Goal: Information Seeking & Learning: Learn about a topic

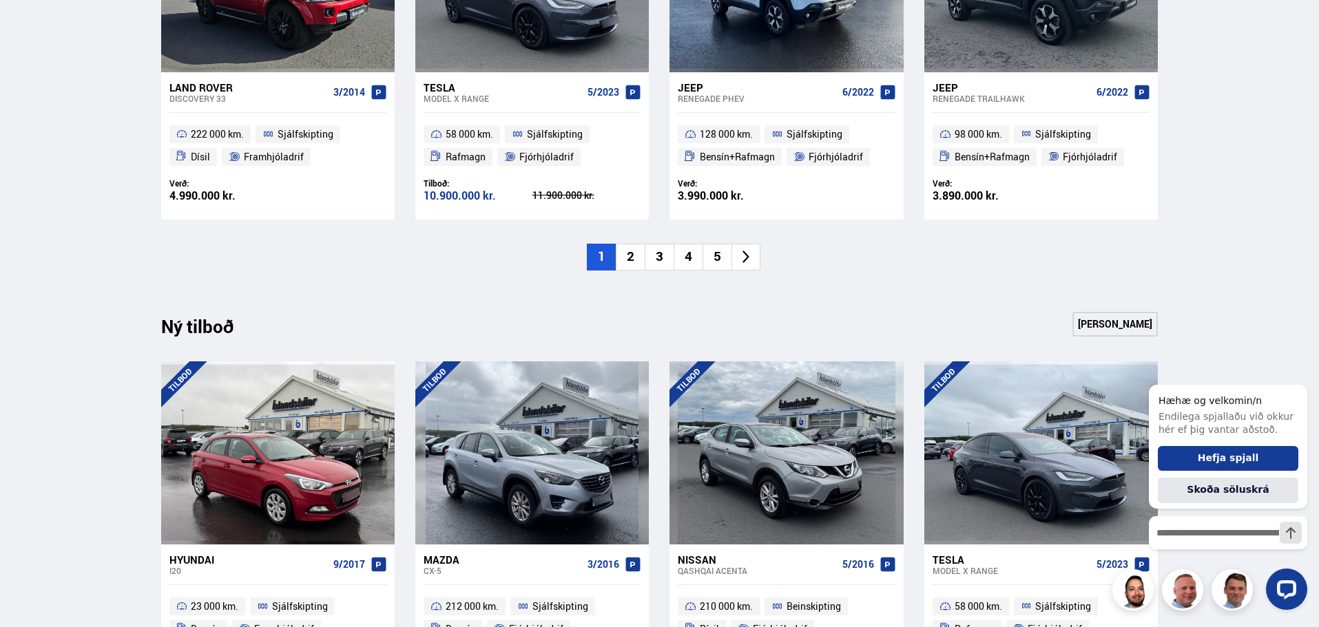
scroll to position [1171, 0]
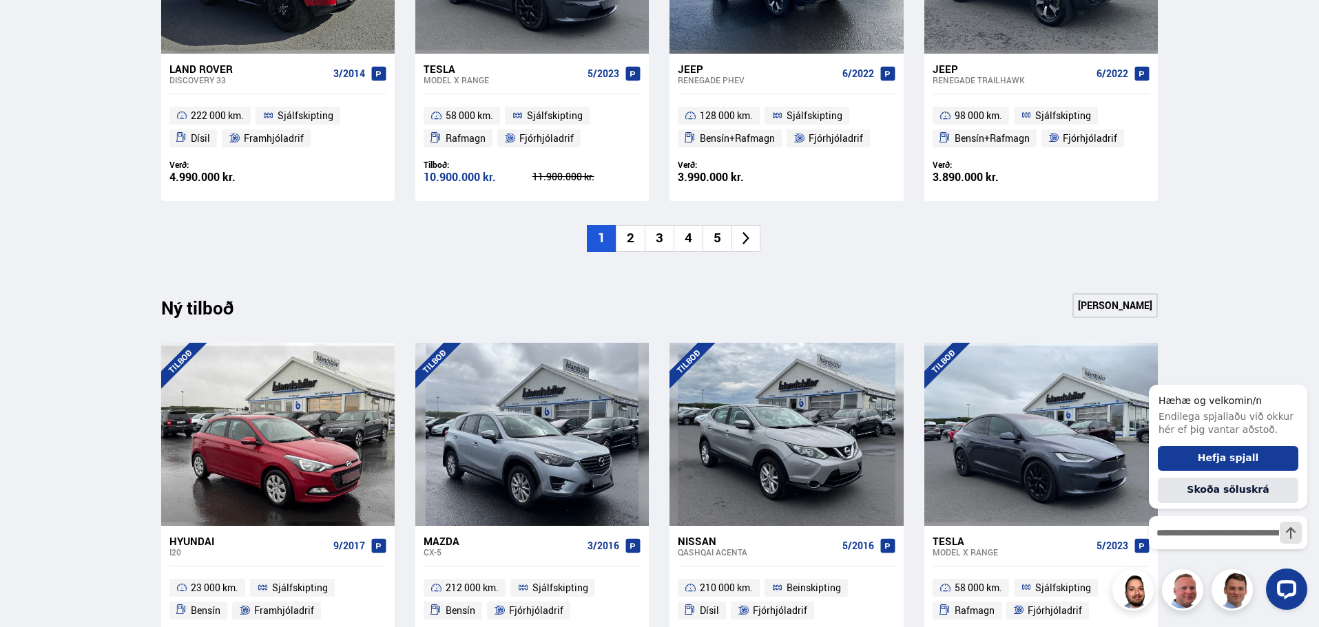
drag, startPoint x: 1095, startPoint y: 302, endPoint x: 1086, endPoint y: 302, distance: 9.0
click at [1095, 302] on link "[PERSON_NAME]" at bounding box center [1114, 305] width 85 height 25
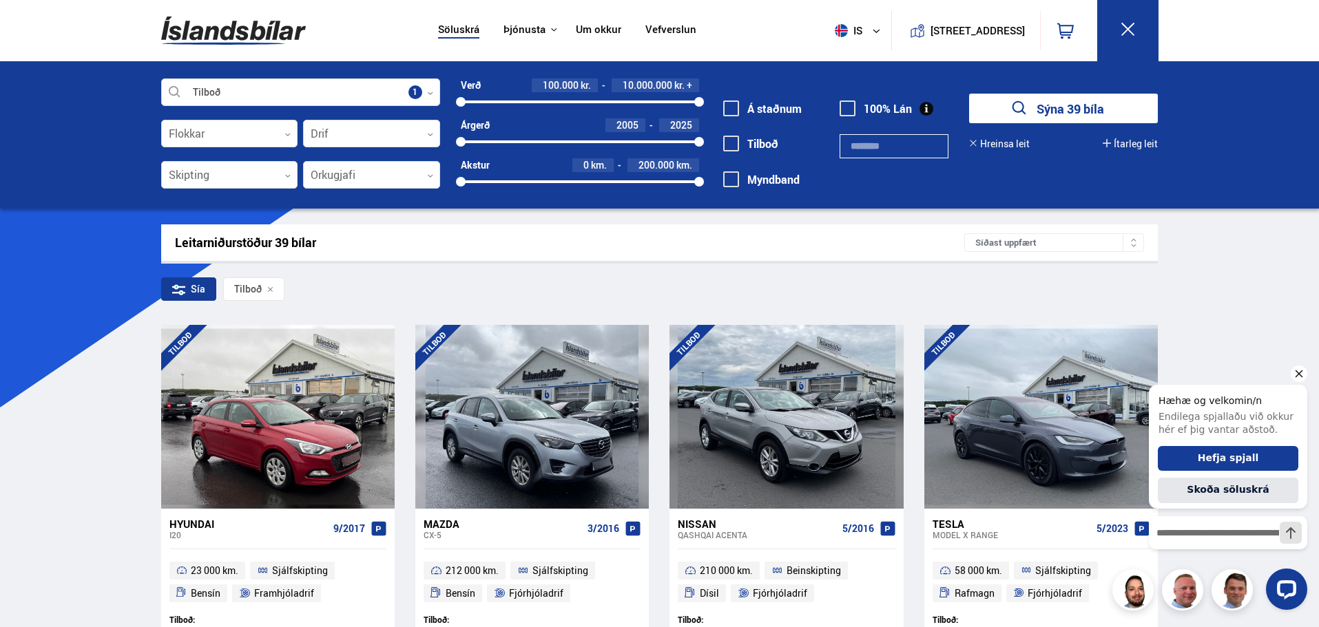
click at [1300, 369] on icon "Hide greeting" at bounding box center [1299, 374] width 17 height 17
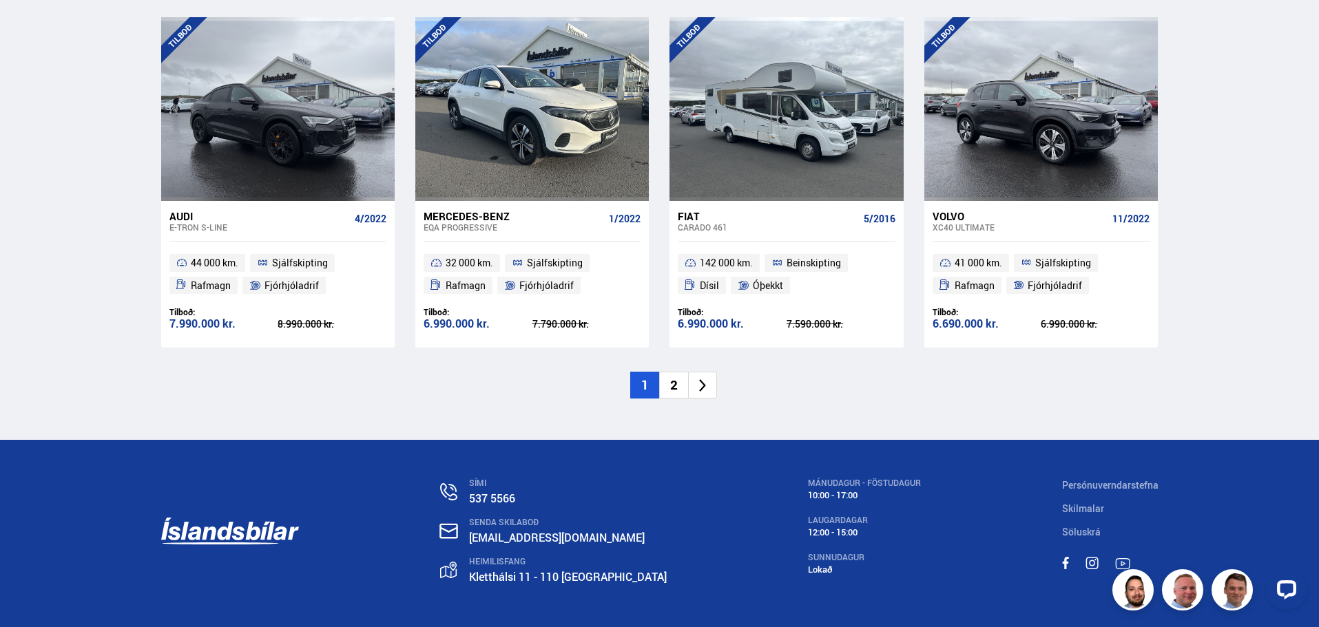
scroll to position [2066, 0]
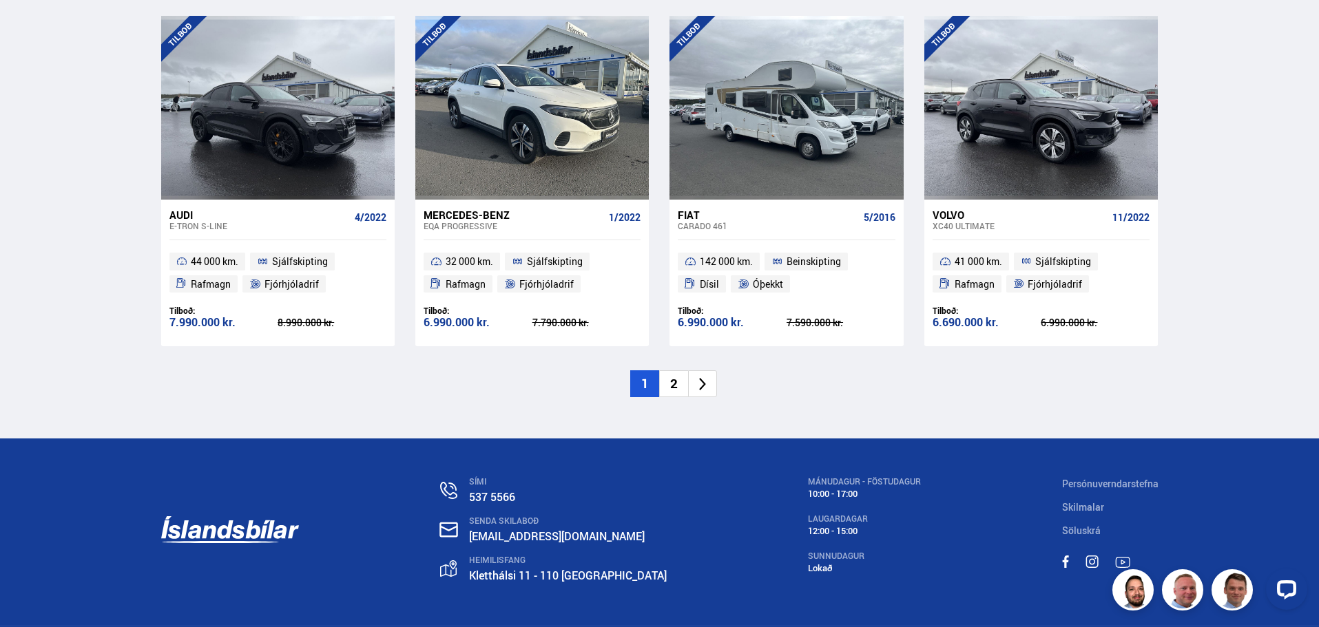
click at [679, 387] on li "2" at bounding box center [673, 384] width 29 height 27
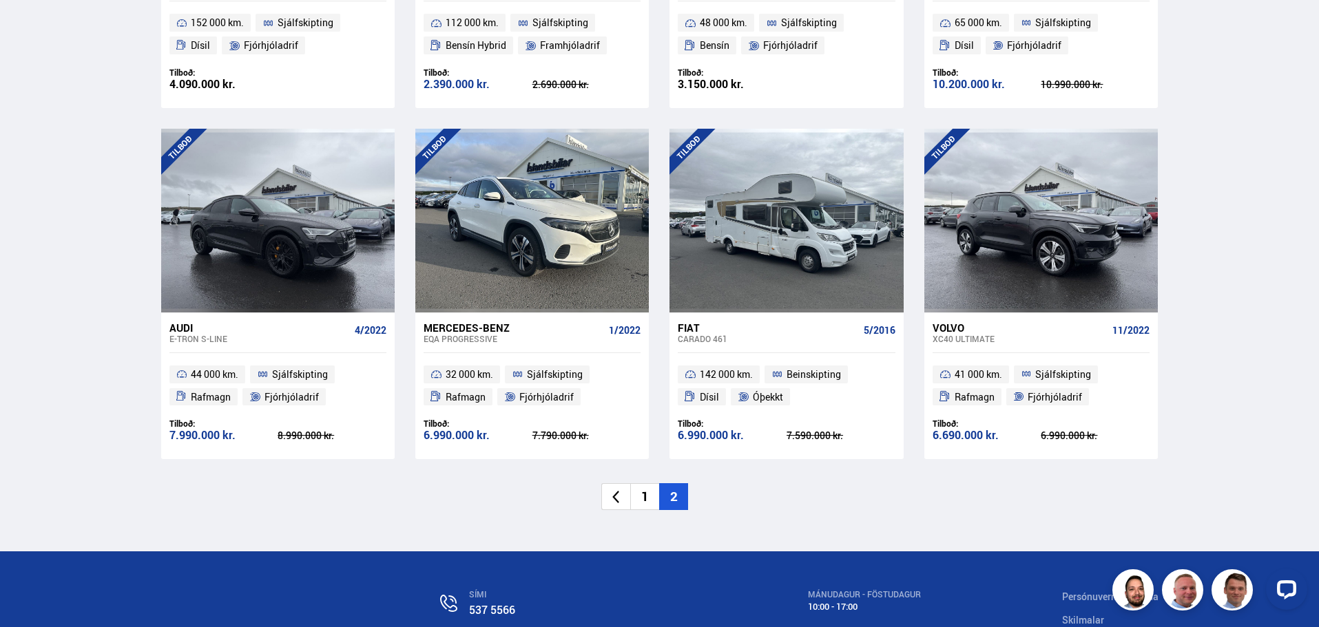
scroll to position [1179, 0]
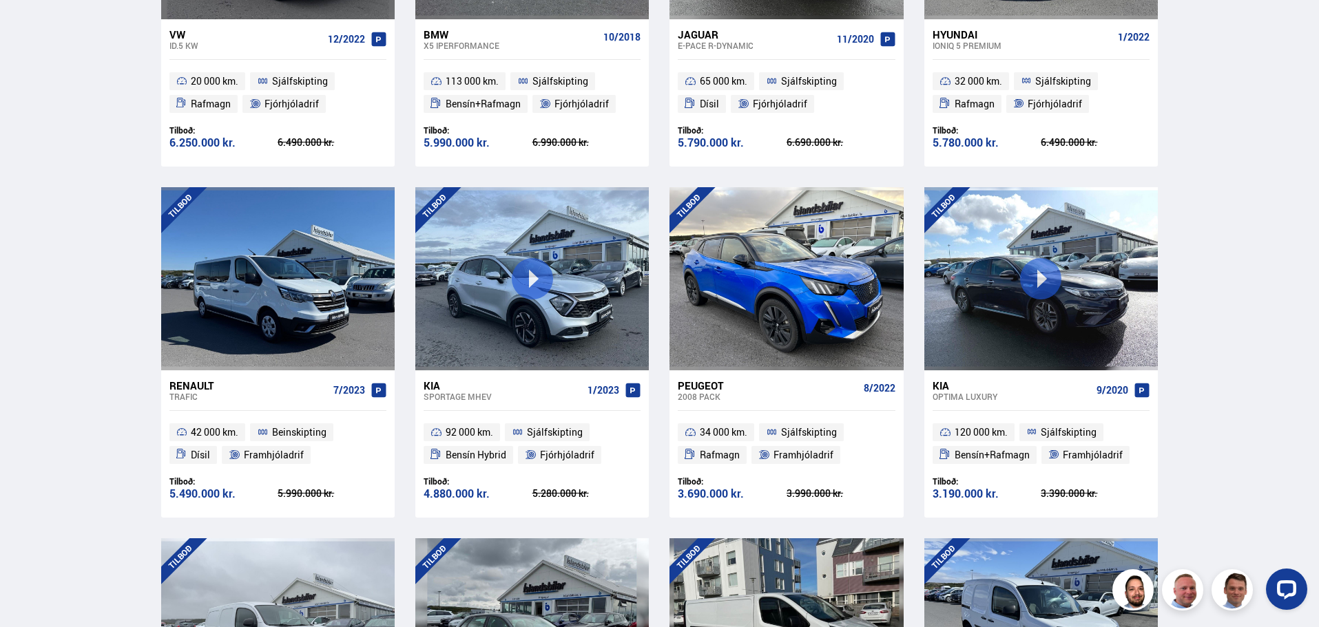
scroll to position [551, 0]
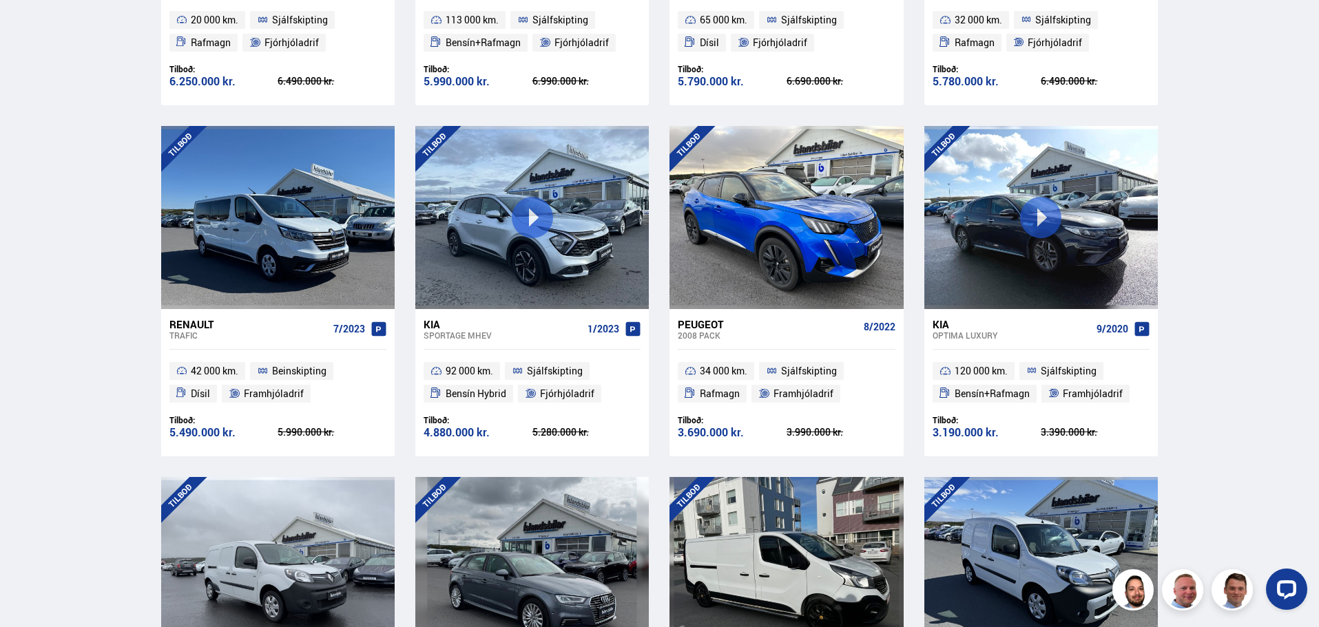
click at [463, 332] on div "Sportage MHEV" at bounding box center [503, 336] width 158 height 10
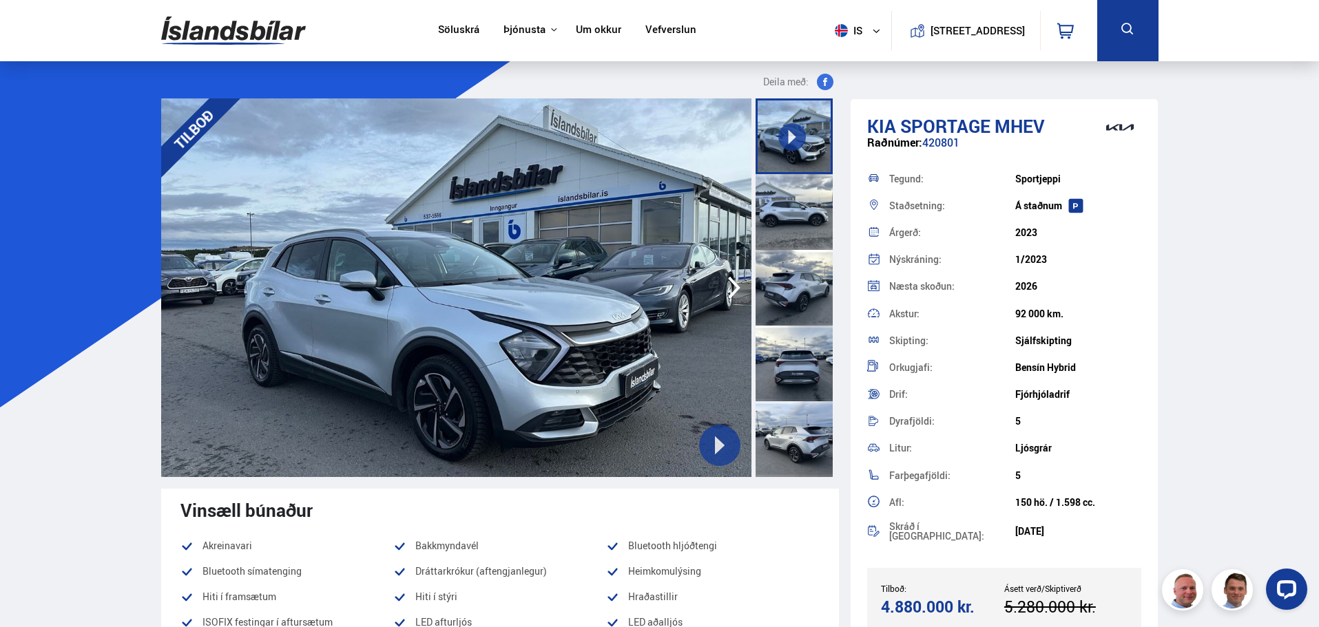
click at [787, 211] on div at bounding box center [794, 212] width 77 height 76
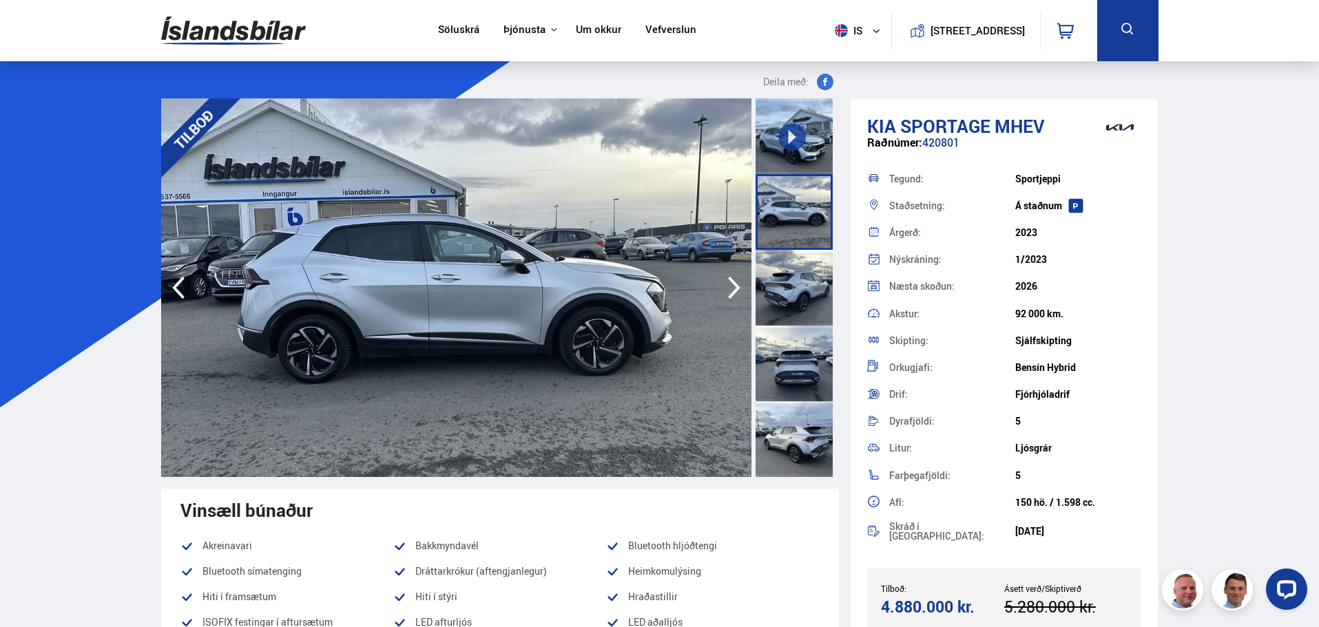
drag, startPoint x: 782, startPoint y: 261, endPoint x: 782, endPoint y: 271, distance: 9.6
click at [782, 262] on div at bounding box center [794, 288] width 77 height 76
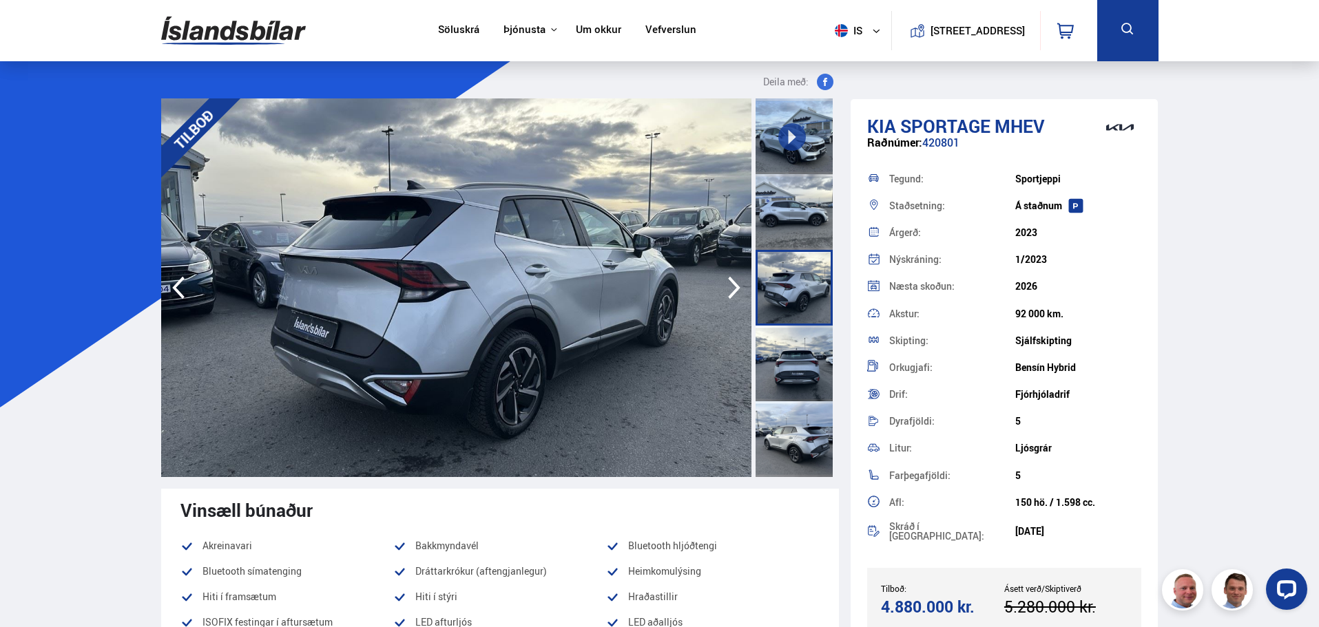
click at [782, 351] on div at bounding box center [794, 364] width 77 height 76
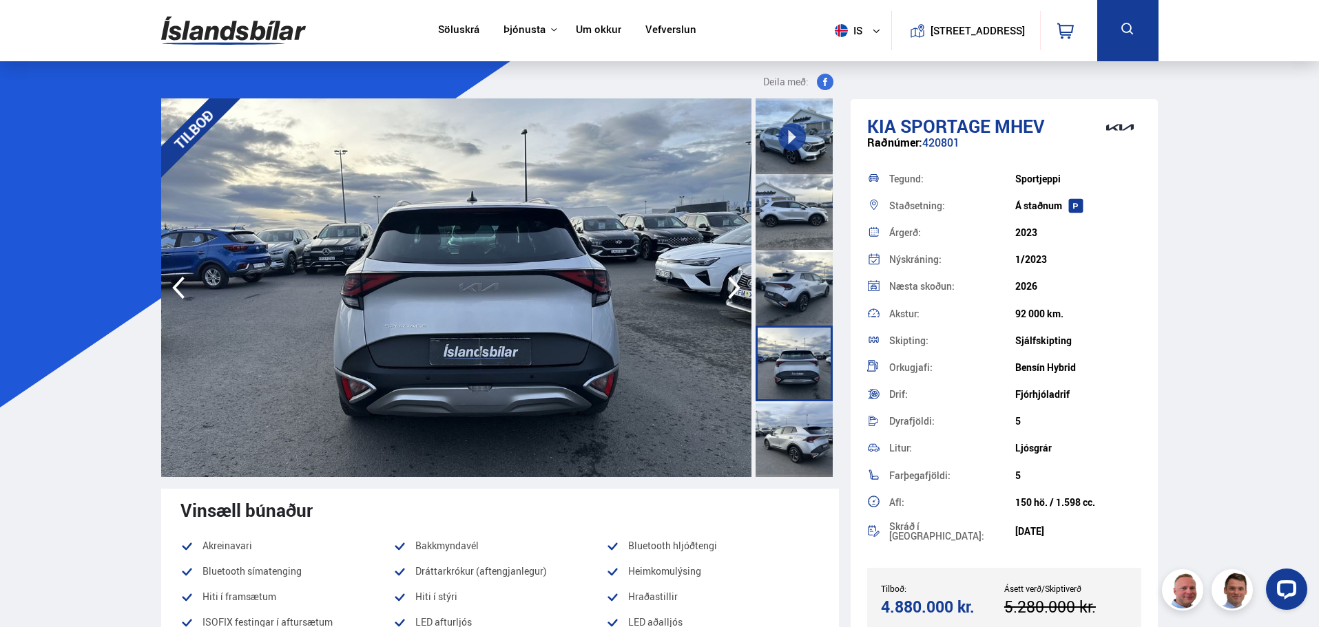
click at [804, 441] on div at bounding box center [794, 440] width 77 height 76
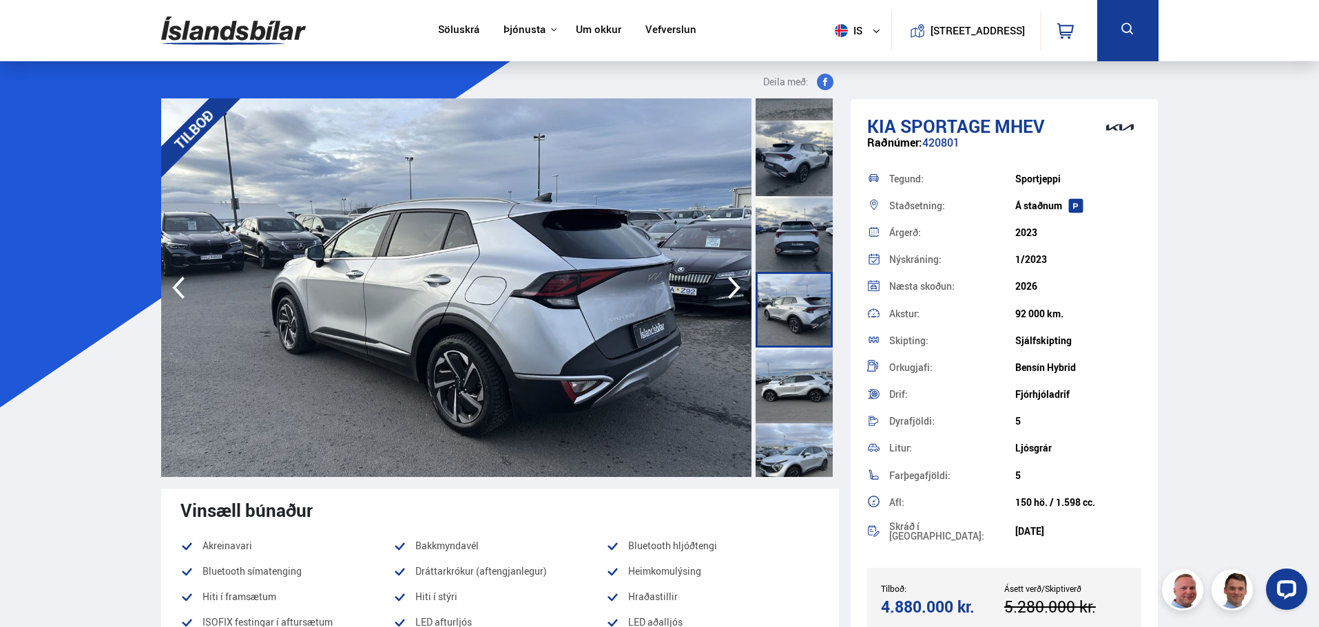
scroll to position [138, 0]
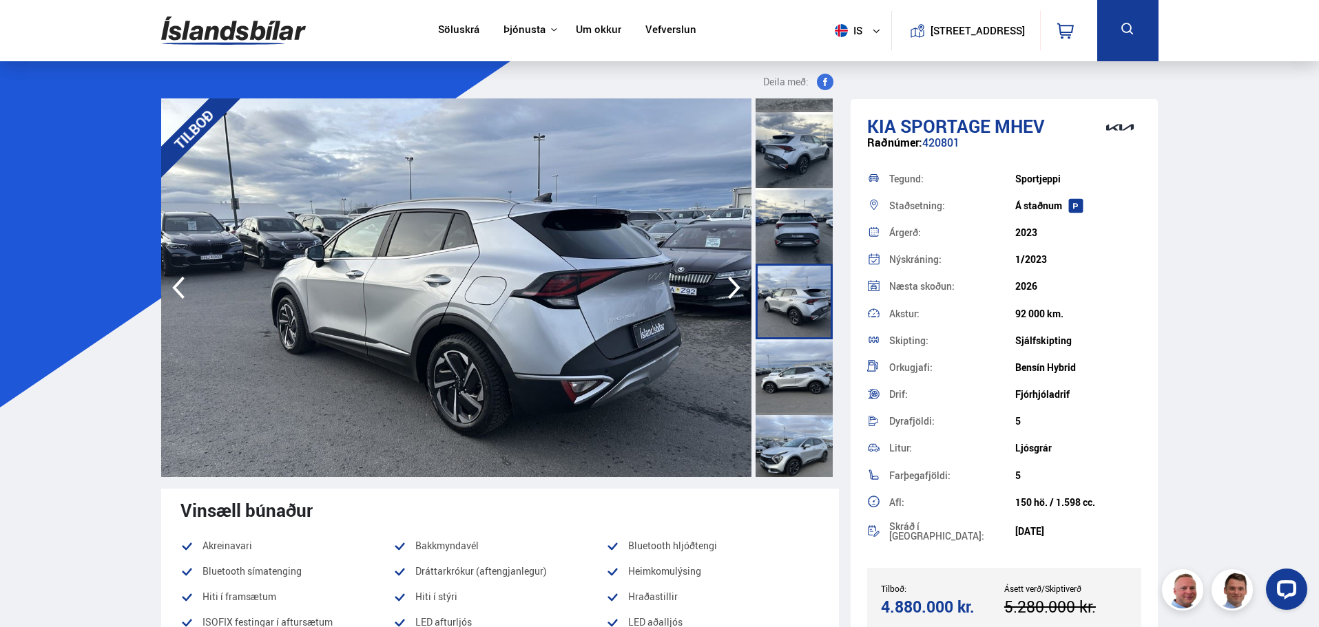
click at [734, 281] on icon "button" at bounding box center [734, 288] width 12 height 23
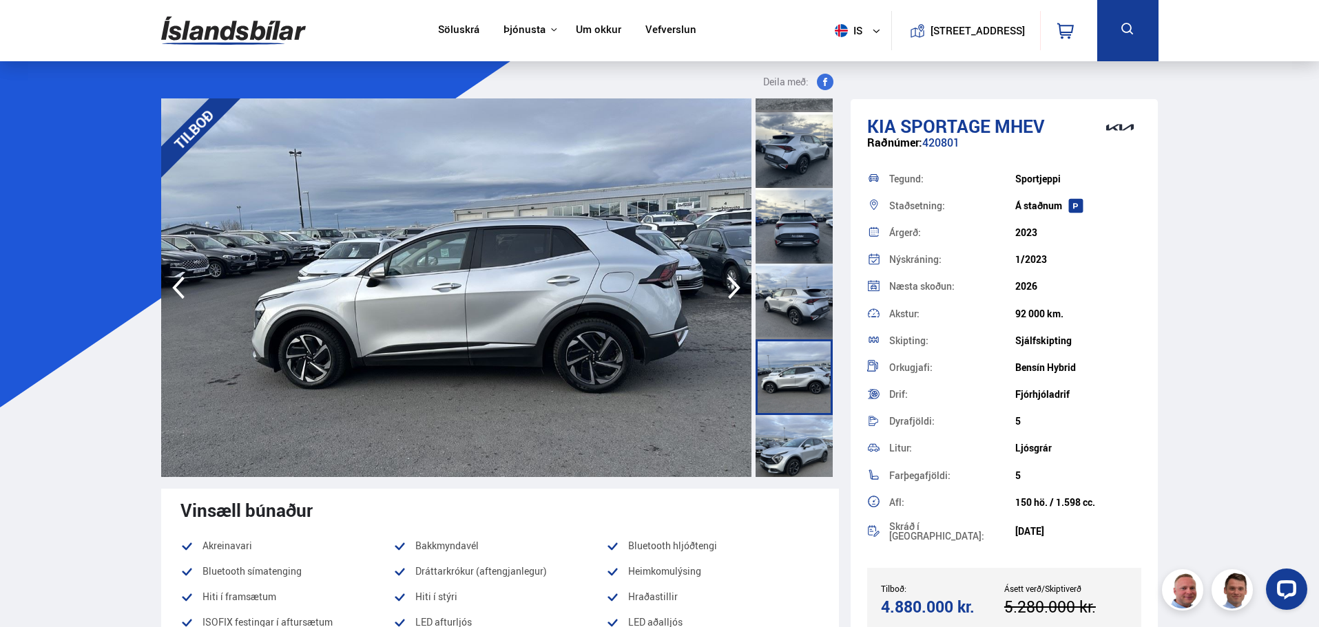
click at [734, 281] on icon "button" at bounding box center [734, 288] width 12 height 23
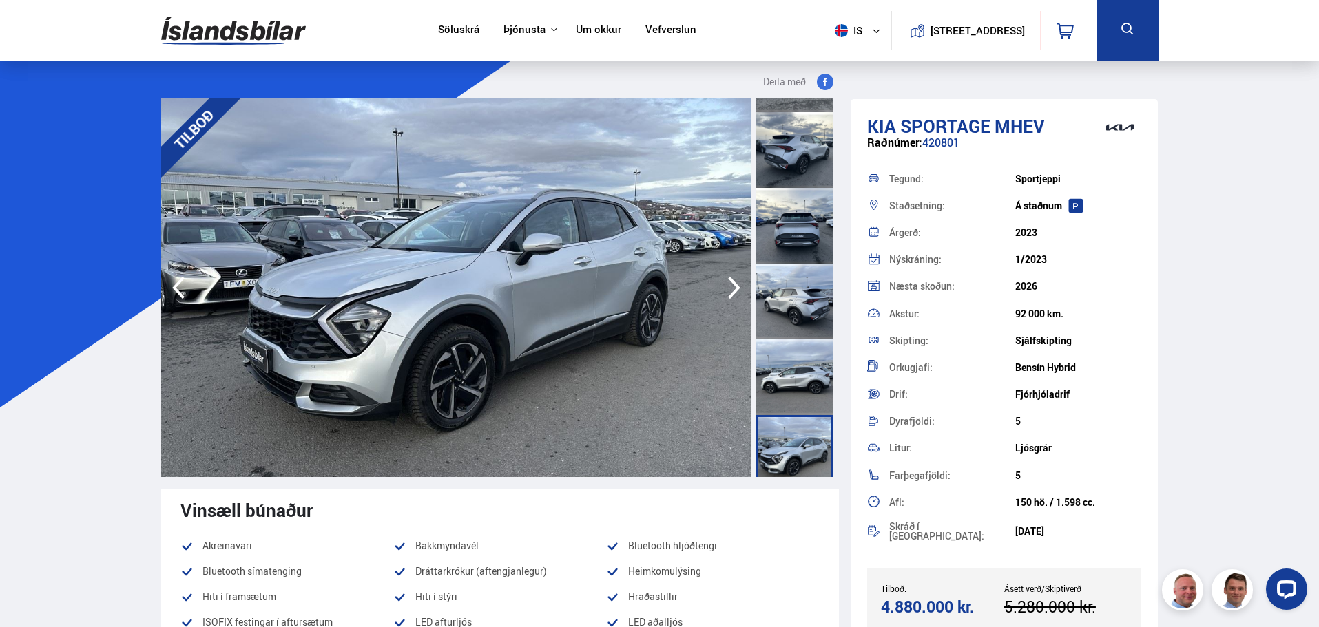
click at [734, 281] on icon "button" at bounding box center [734, 288] width 12 height 23
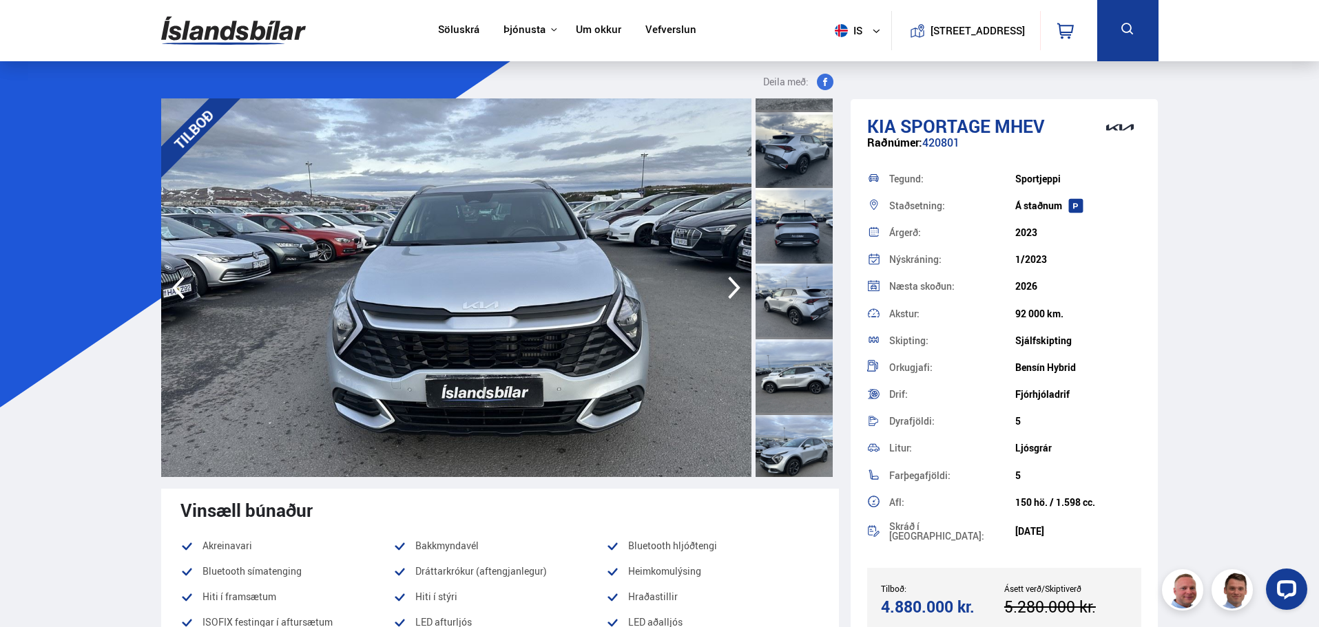
click at [734, 281] on icon "button" at bounding box center [734, 288] width 12 height 23
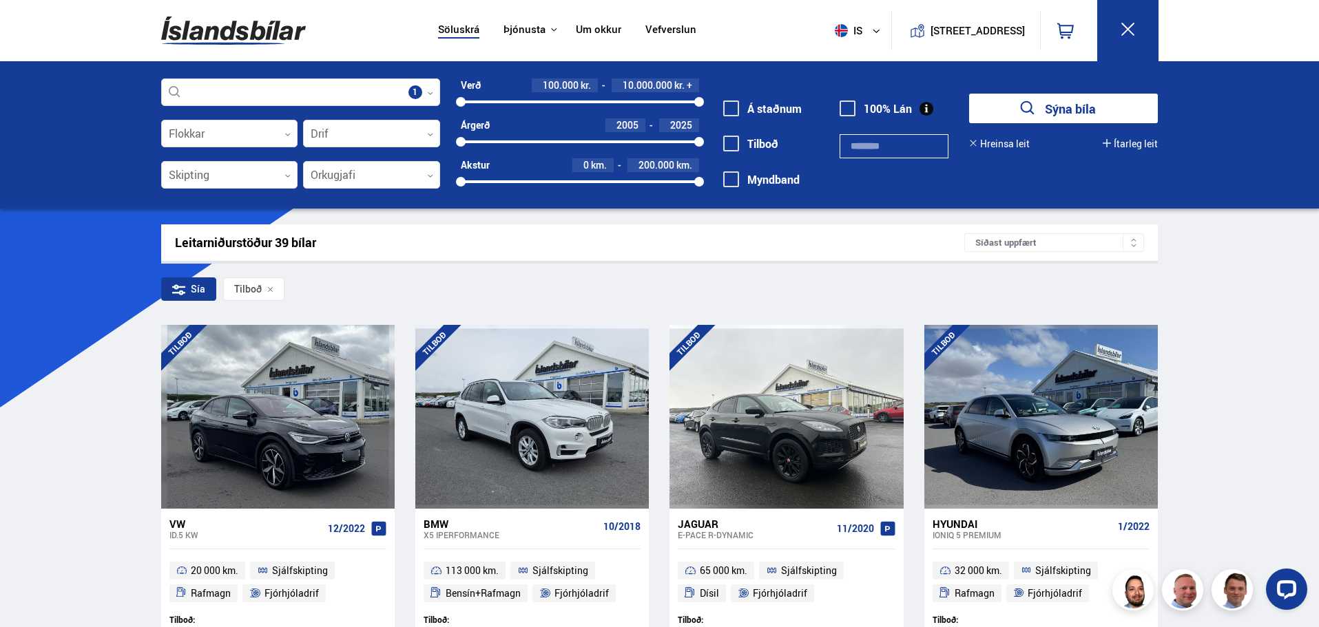
scroll to position [698, 0]
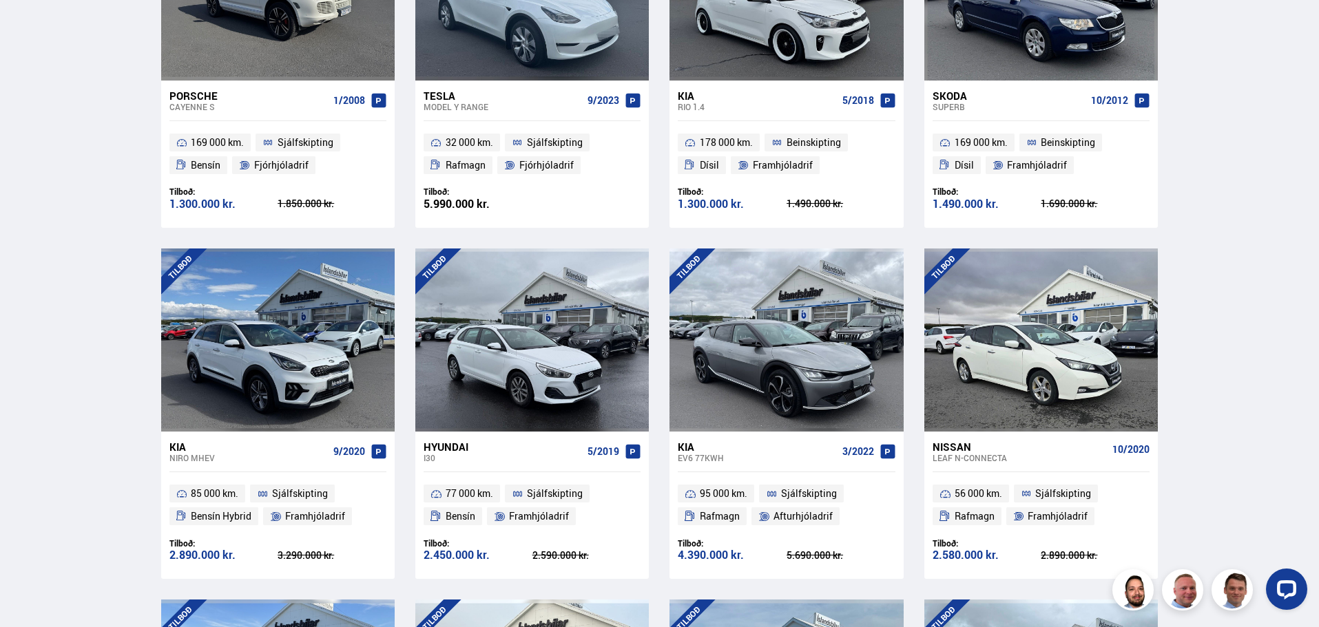
scroll to position [1387, 0]
